Goal: Information Seeking & Learning: Learn about a topic

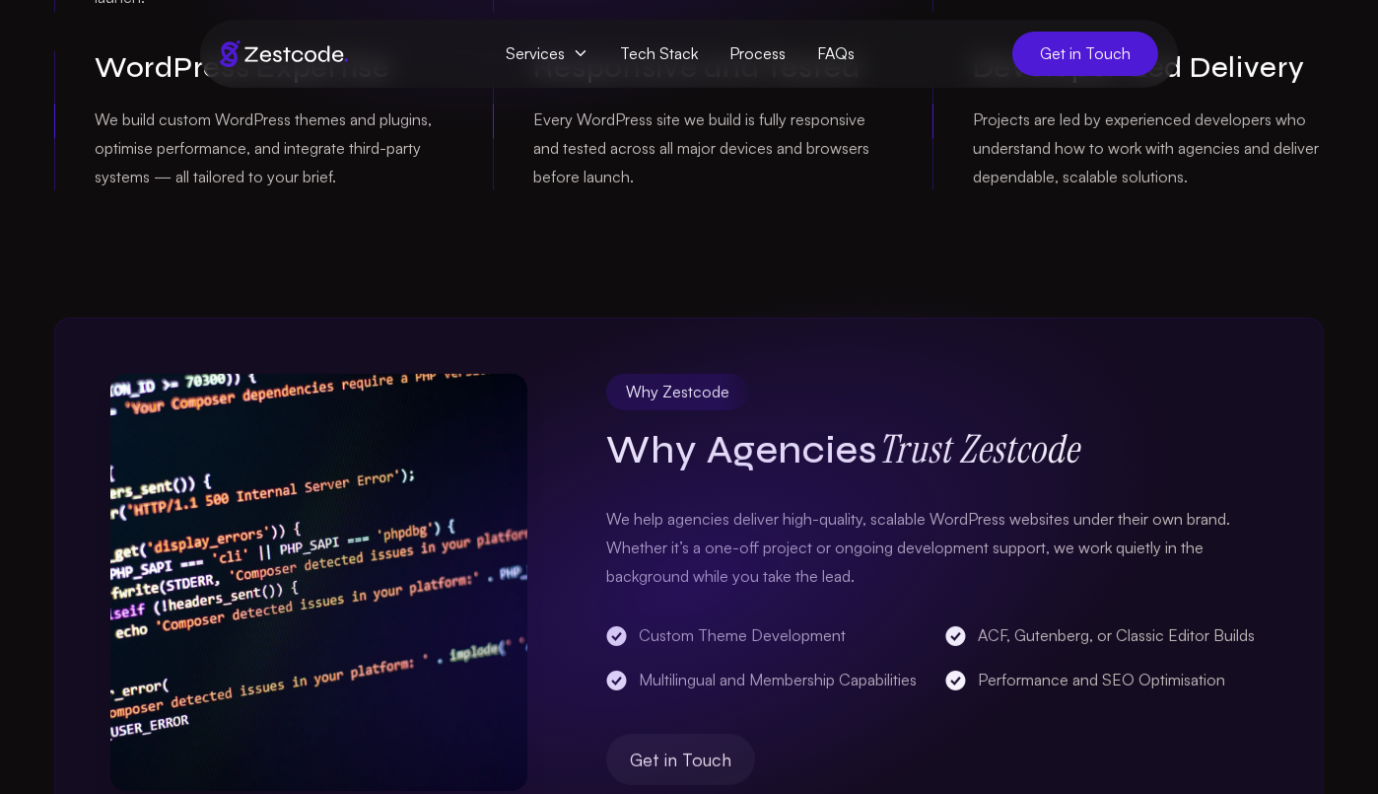
scroll to position [660, 0]
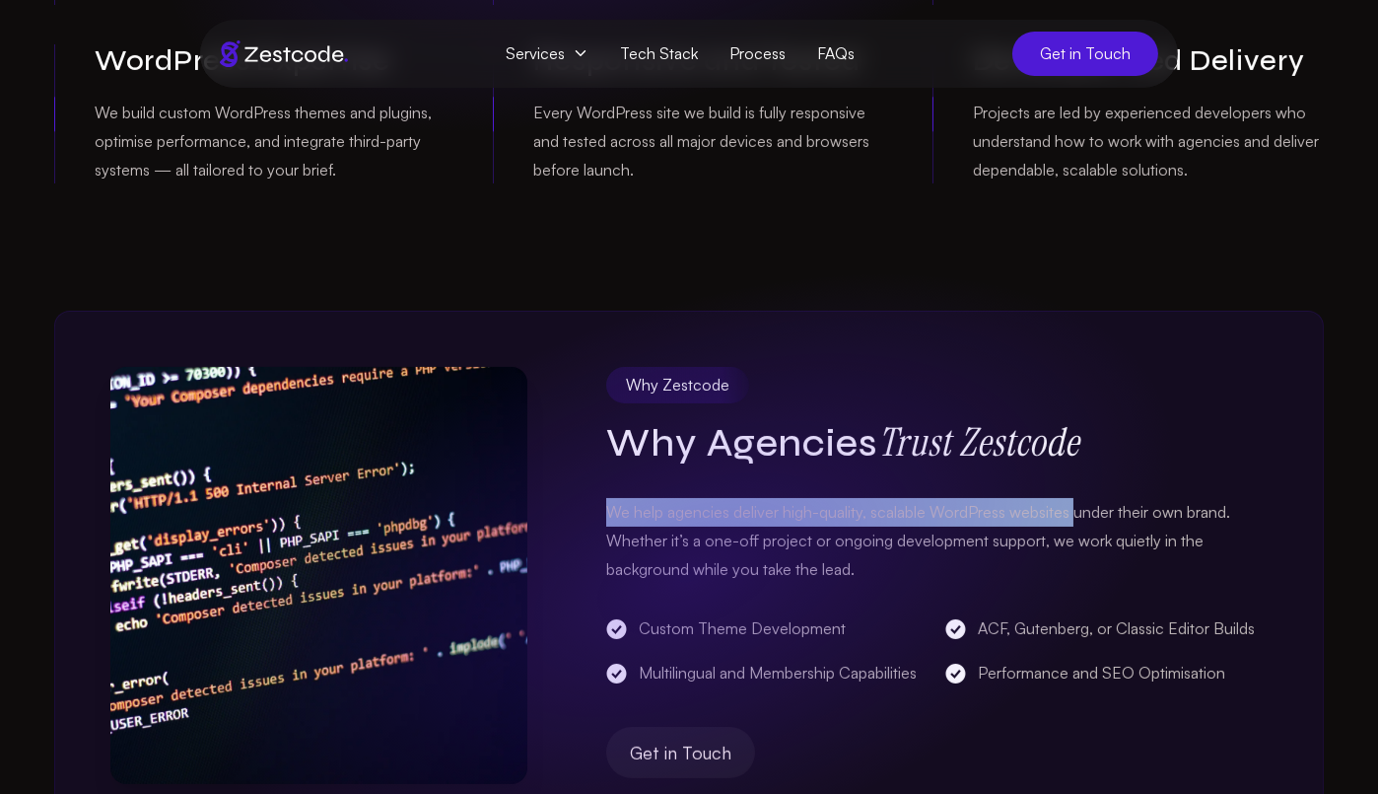
drag, startPoint x: 608, startPoint y: 511, endPoint x: 1073, endPoint y: 509, distance: 464.3
click at [1073, 509] on p "We help agencies deliver high-quality, scalable WordPress websites under their …" at bounding box center [936, 540] width 661 height 85
click at [602, 517] on div "Why Zestcode Why Agencies Trust Zestcode We help agencies deliver high-quality,…" at bounding box center [689, 575] width 1270 height 529
drag, startPoint x: 602, startPoint y: 515, endPoint x: 1067, endPoint y: 506, distance: 464.4
click at [1067, 506] on div "Why Zestcode Why Agencies Trust Zestcode We help agencies deliver high-quality,…" at bounding box center [689, 575] width 1270 height 529
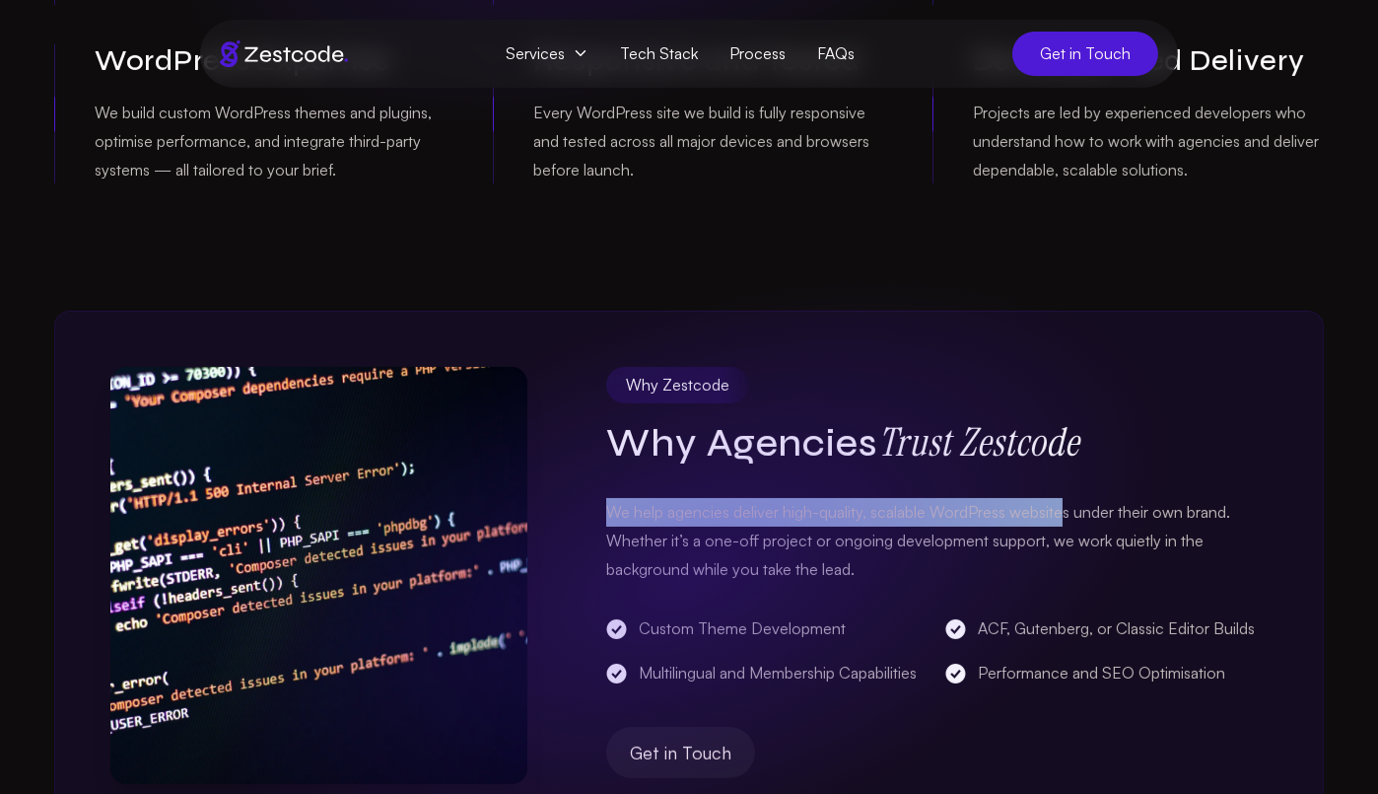
click at [1137, 349] on div "Why Zestcode Why Agencies Trust Zestcode We help agencies deliver high-quality,…" at bounding box center [689, 575] width 1270 height 529
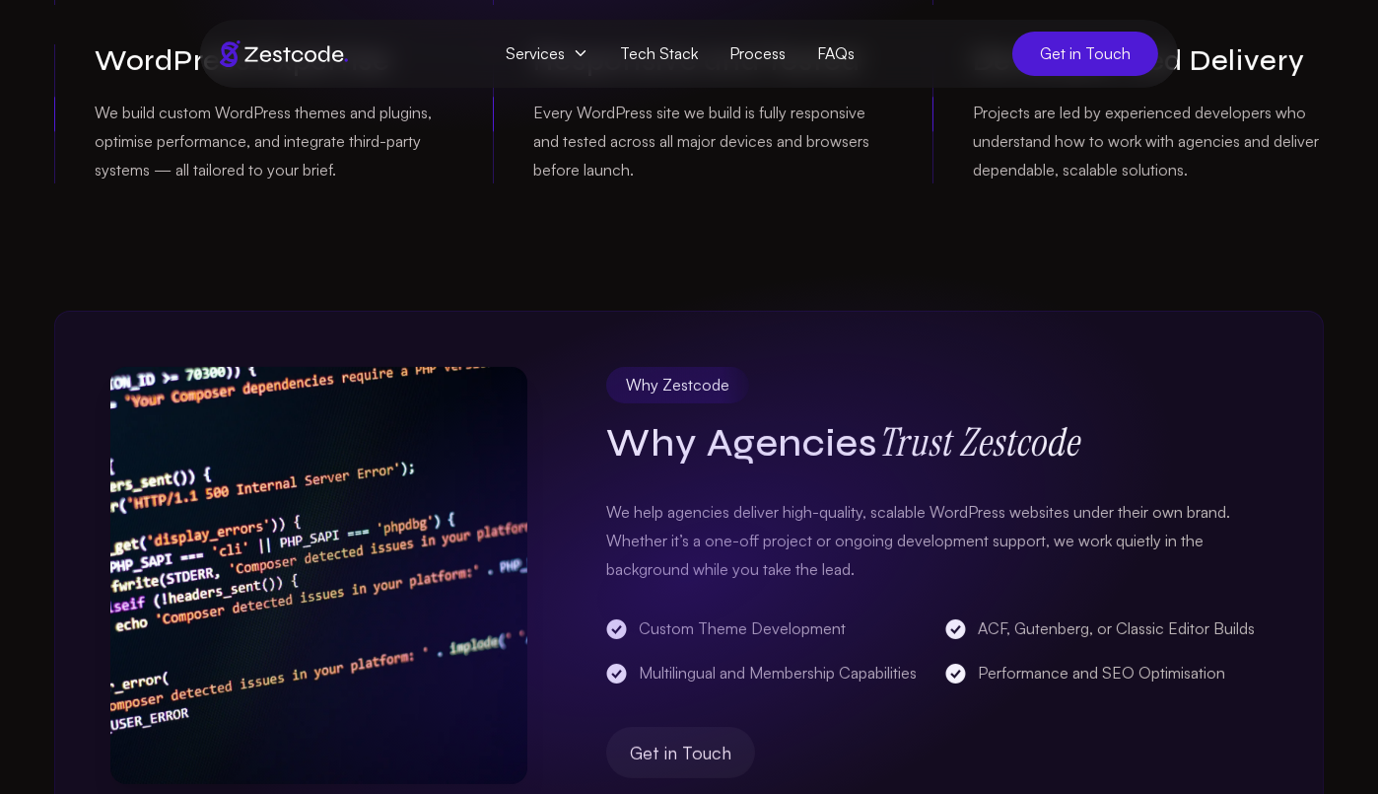
click at [795, 541] on p "We help agencies deliver high-quality, scalable WordPress websites under their …" at bounding box center [936, 540] width 661 height 85
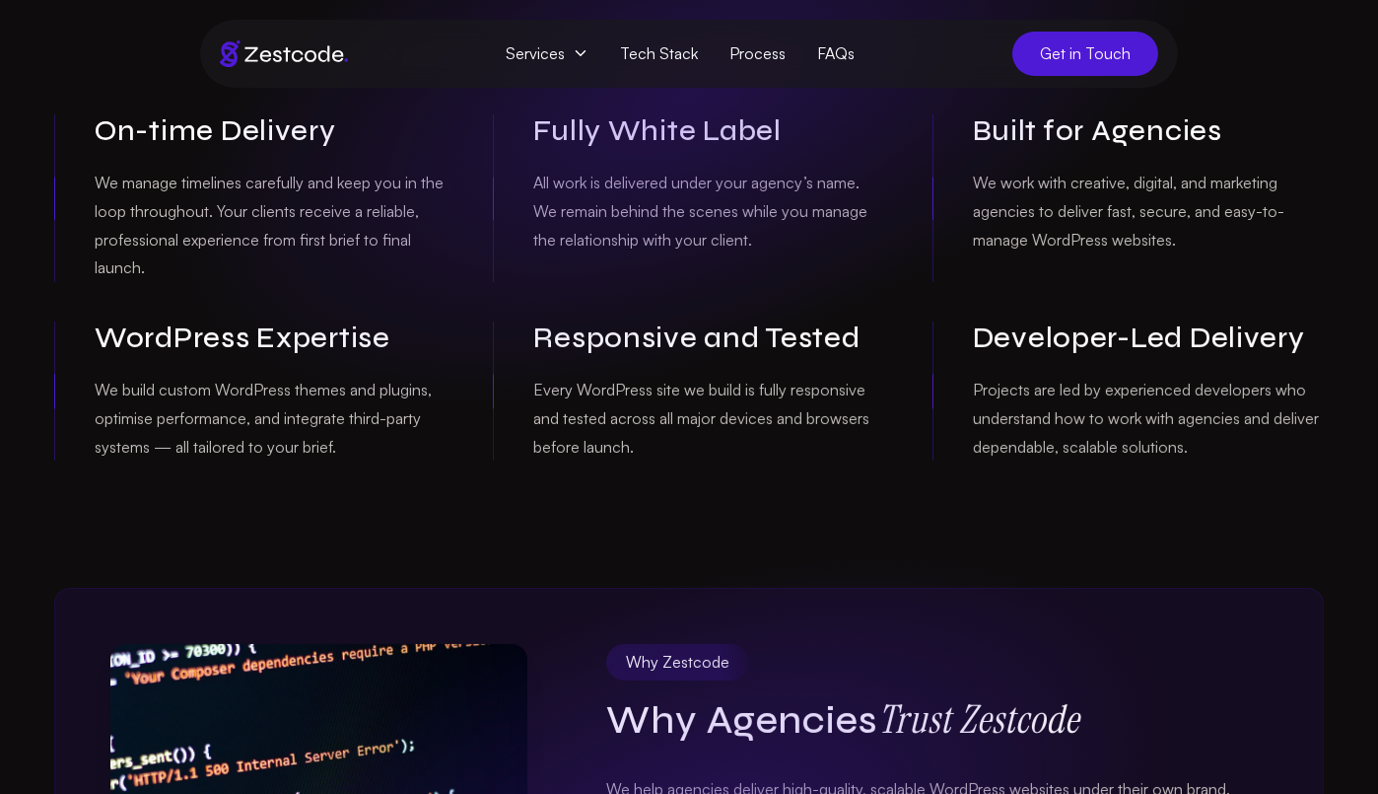
scroll to position [380, 0]
